Goal: Information Seeking & Learning: Find specific page/section

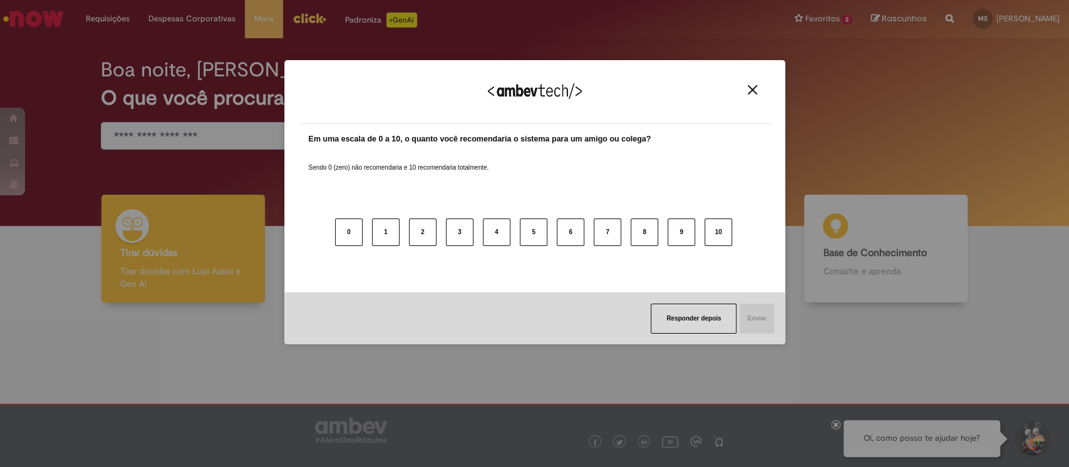
click at [755, 95] on div "Agradecemos seu feedback!" at bounding box center [534, 99] width 471 height 49
click at [753, 89] on img "Close" at bounding box center [752, 89] width 9 height 9
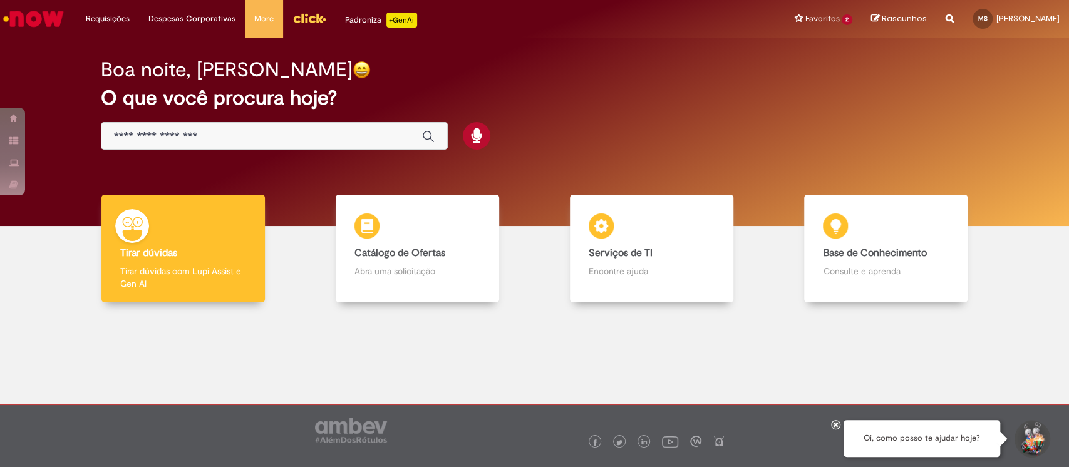
click at [302, 139] on input "Basta digitar aqui" at bounding box center [262, 137] width 296 height 14
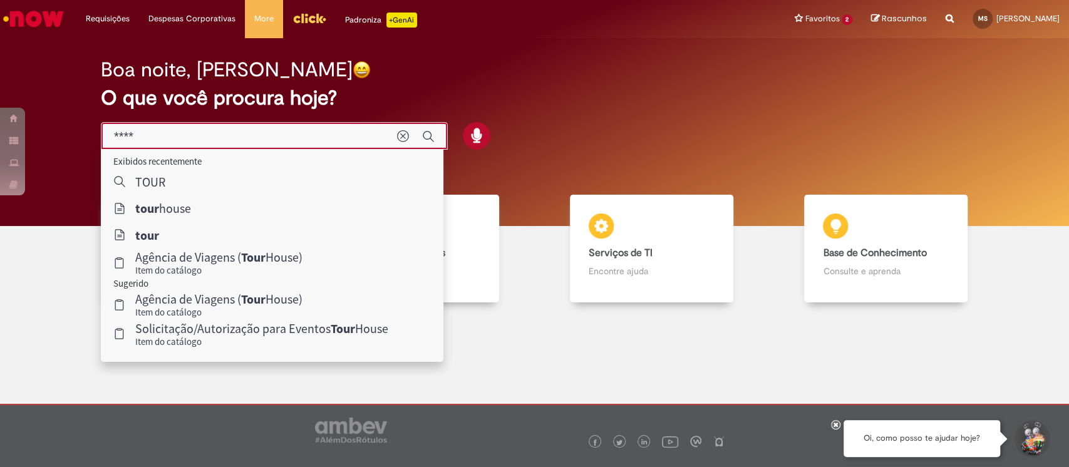
type input "**********"
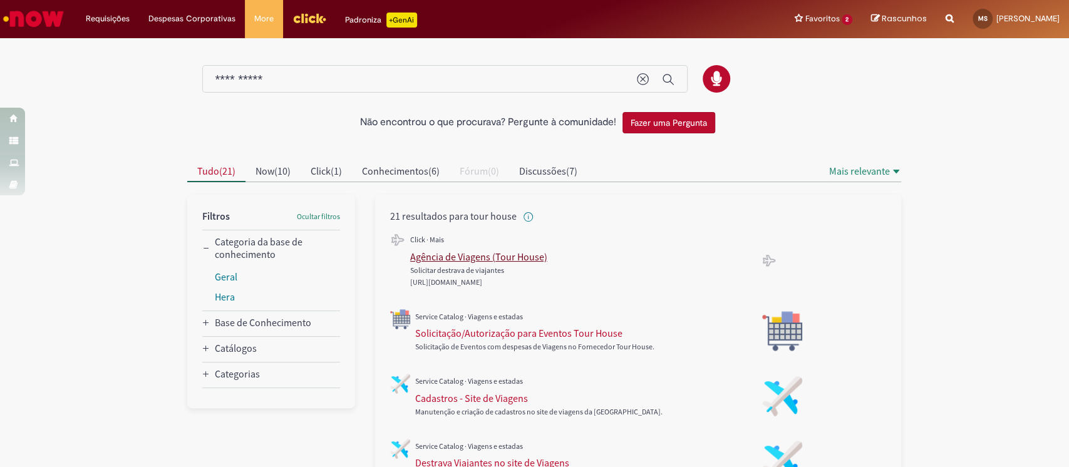
click at [466, 259] on div "Agência de Viagens (Tour House)" at bounding box center [478, 257] width 137 height 13
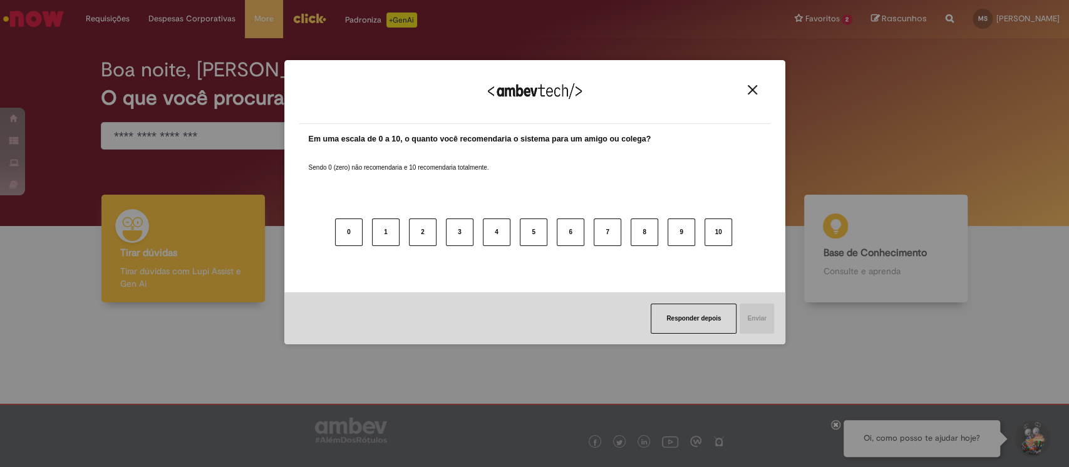
click at [750, 96] on div "Agradecemos seu feedback!" at bounding box center [534, 99] width 471 height 49
click at [754, 92] on img "Close" at bounding box center [752, 89] width 9 height 9
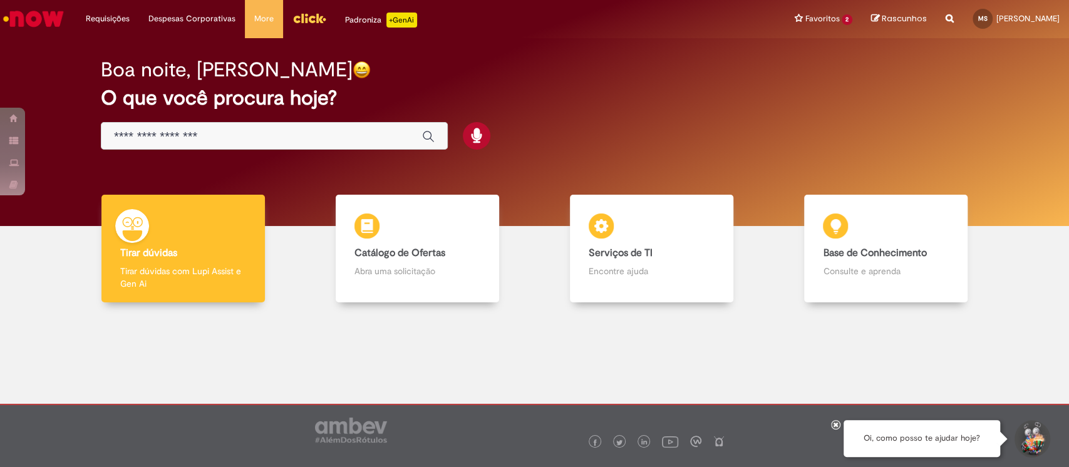
click at [324, 24] on link "Menu Cabeçalho" at bounding box center [309, 19] width 53 height 38
